Goal: Find contact information: Find contact information

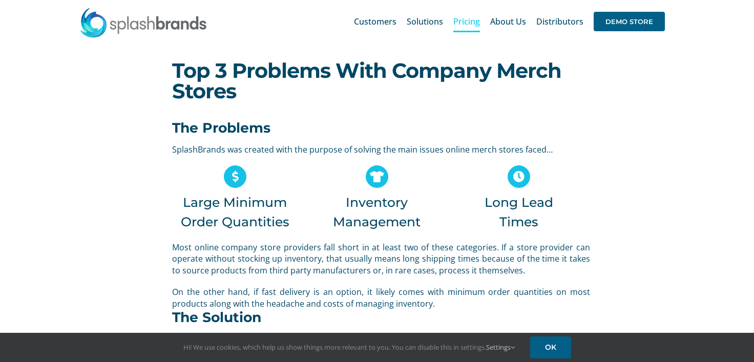
click at [462, 24] on span "Pricing" at bounding box center [466, 21] width 27 height 8
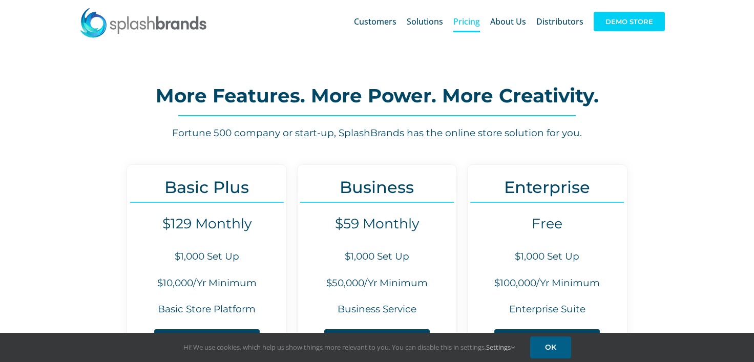
click at [619, 25] on span "DEMO STORE" at bounding box center [628, 21] width 71 height 19
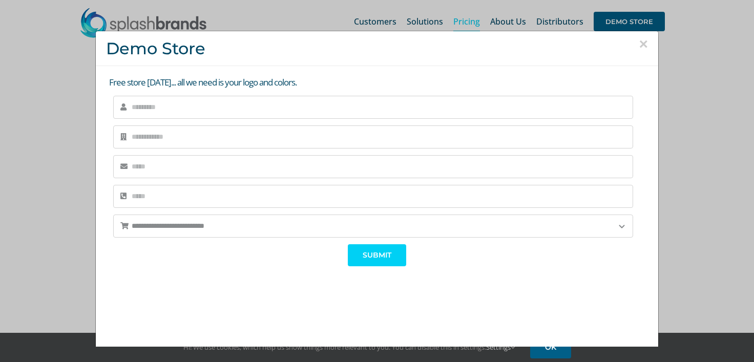
click at [384, 254] on span "SUBMIT" at bounding box center [376, 255] width 29 height 9
click at [374, 196] on input "Phone *" at bounding box center [373, 196] width 520 height 23
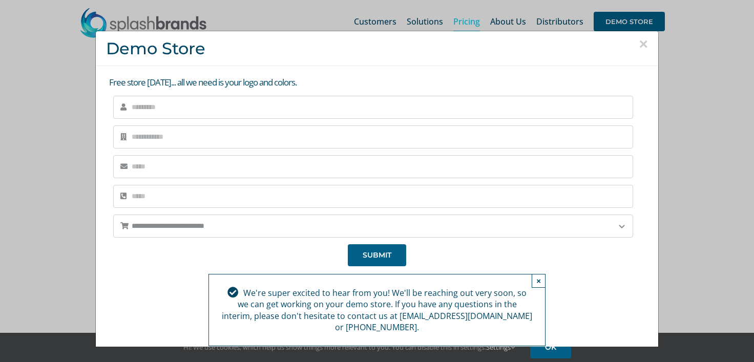
click at [641, 46] on button "×" at bounding box center [642, 43] width 9 height 15
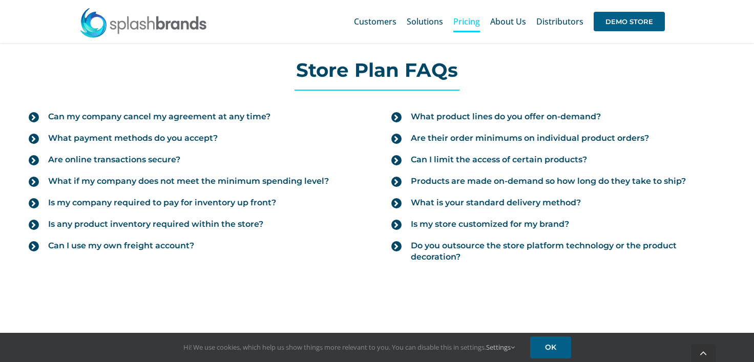
scroll to position [1257, 0]
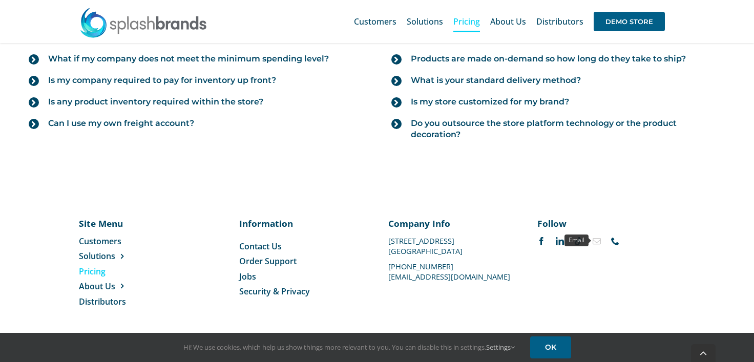
click at [597, 241] on link "mail" at bounding box center [596, 241] width 8 height 8
